Goal: Transaction & Acquisition: Purchase product/service

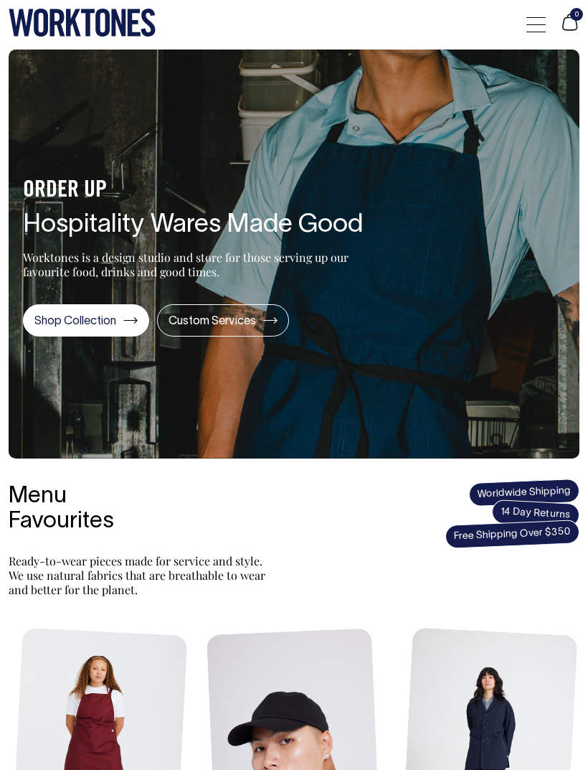
click at [89, 328] on link "Shop Collection" at bounding box center [86, 320] width 126 height 32
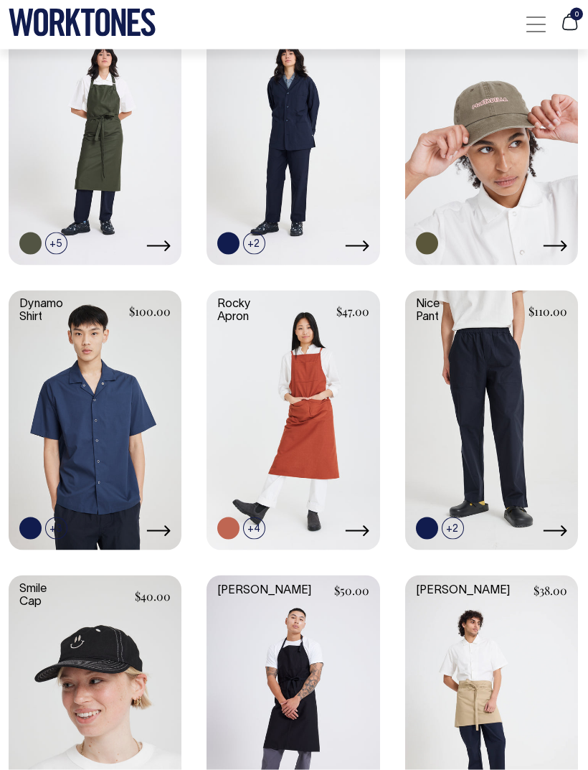
scroll to position [875, 0]
click at [279, 412] on link at bounding box center [293, 418] width 173 height 257
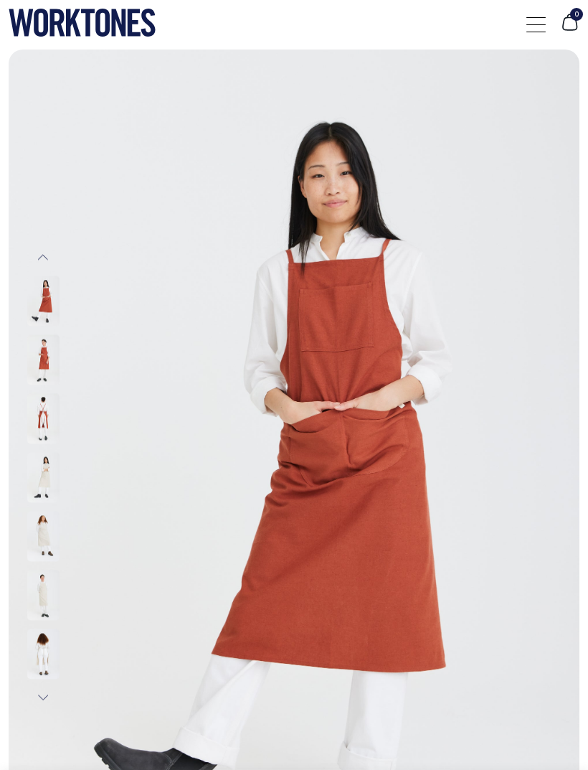
click at [31, 351] on img at bounding box center [43, 359] width 32 height 50
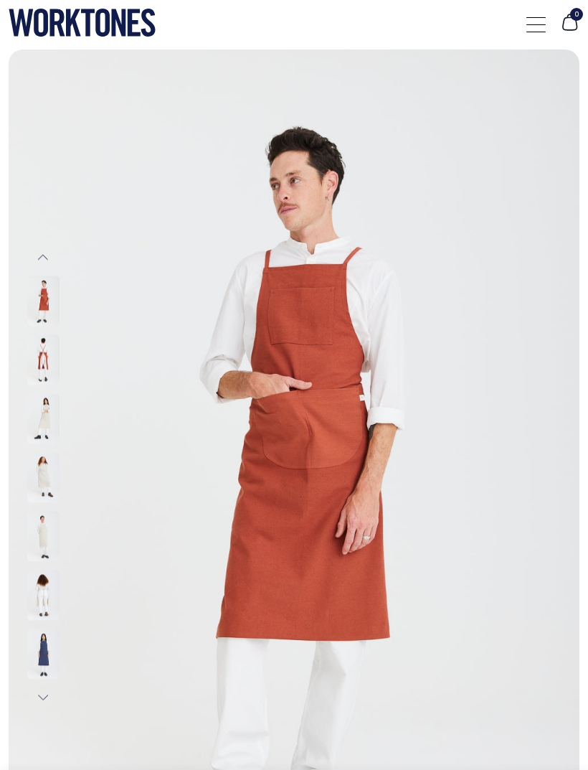
click at [31, 376] on img at bounding box center [43, 359] width 32 height 50
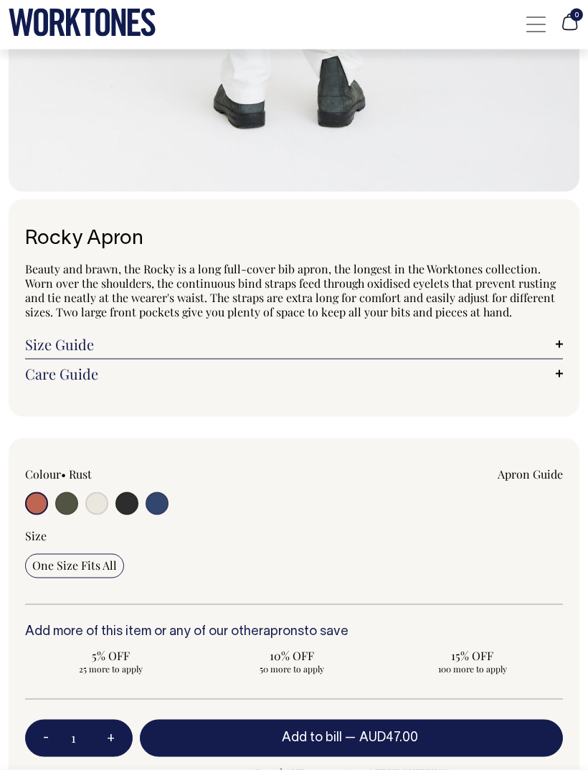
scroll to position [751, 0]
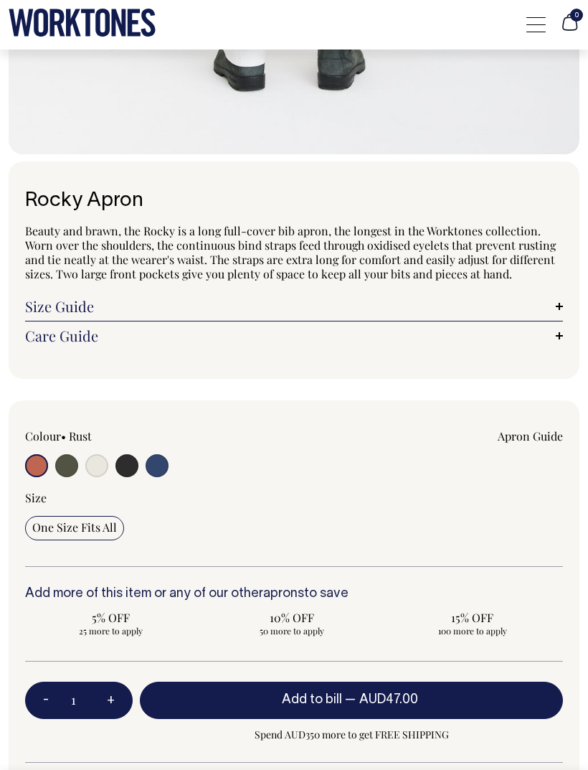
click at [95, 473] on input "radio" at bounding box center [96, 465] width 23 height 23
radio input "true"
select select "Natural"
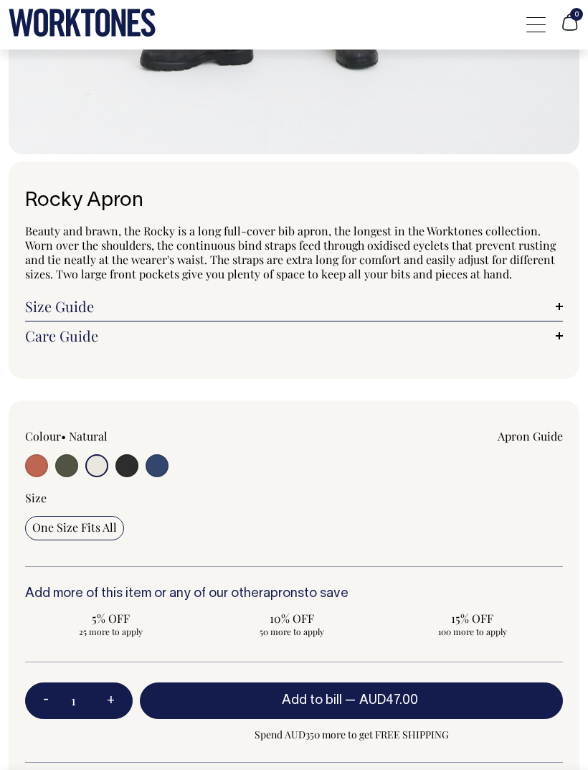
click at [35, 454] on input "radio" at bounding box center [36, 465] width 23 height 23
radio input "true"
select select "Rust"
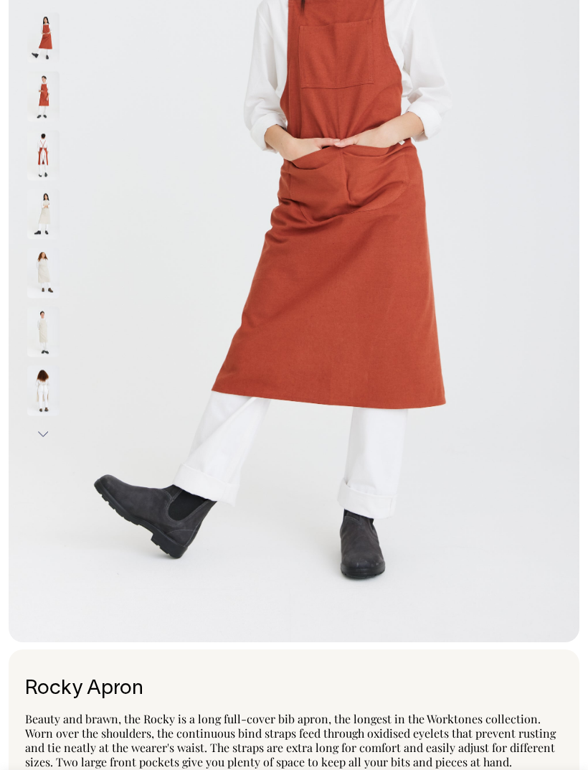
scroll to position [242, 0]
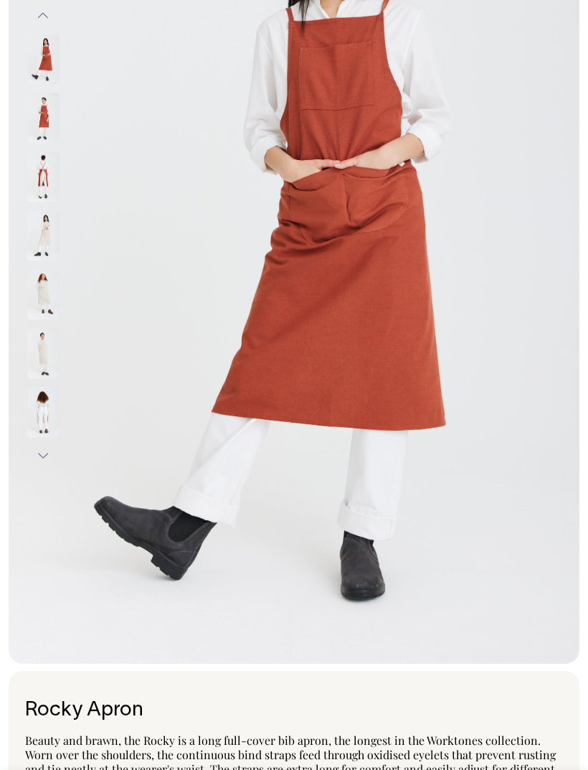
click at [41, 421] on img at bounding box center [43, 412] width 32 height 50
